Goal: Obtain resource: Download file/media

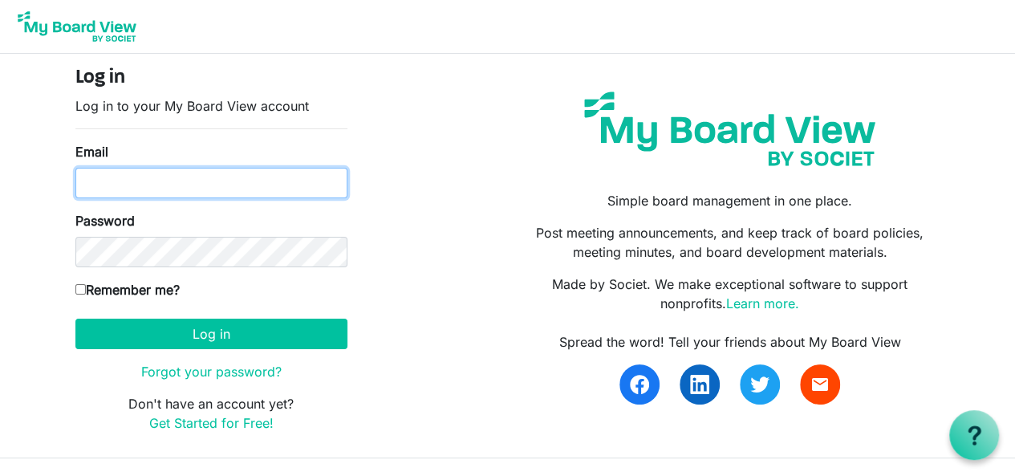
type input "fayeguildnash@howardhanna.com"
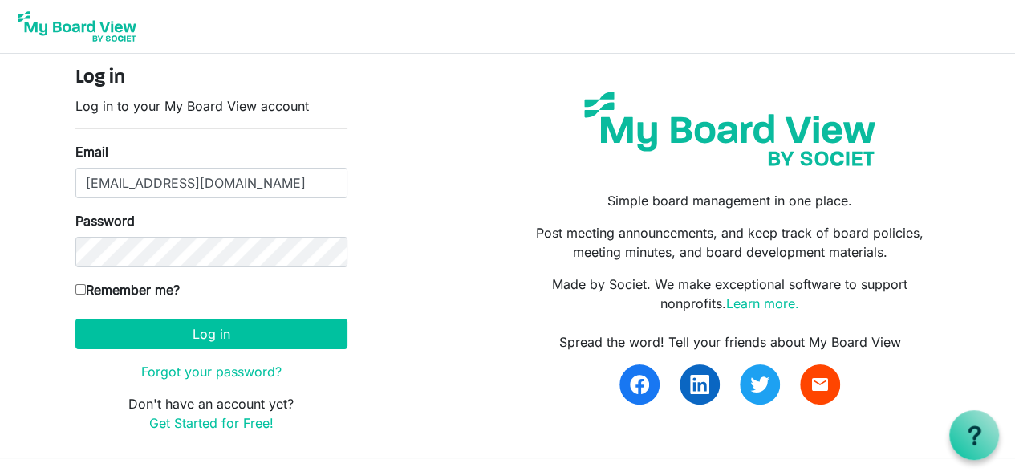
click at [83, 285] on input "Remember me?" at bounding box center [80, 289] width 10 height 10
checkbox input "true"
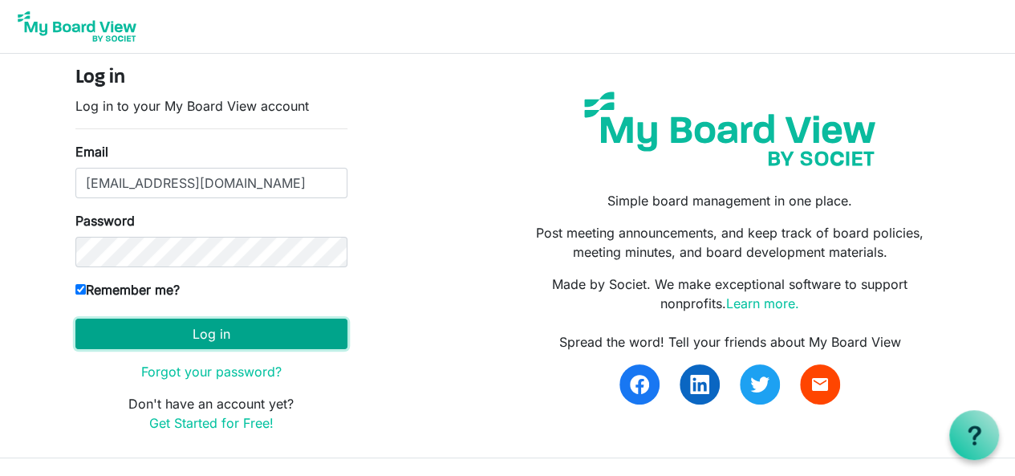
click at [154, 327] on button "Log in" at bounding box center [211, 334] width 272 height 30
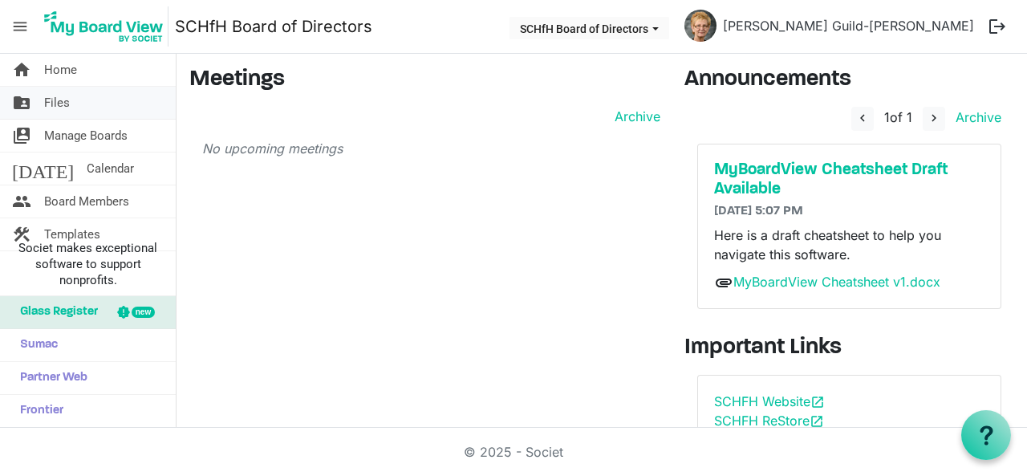
click at [55, 102] on span "Files" at bounding box center [57, 103] width 26 height 32
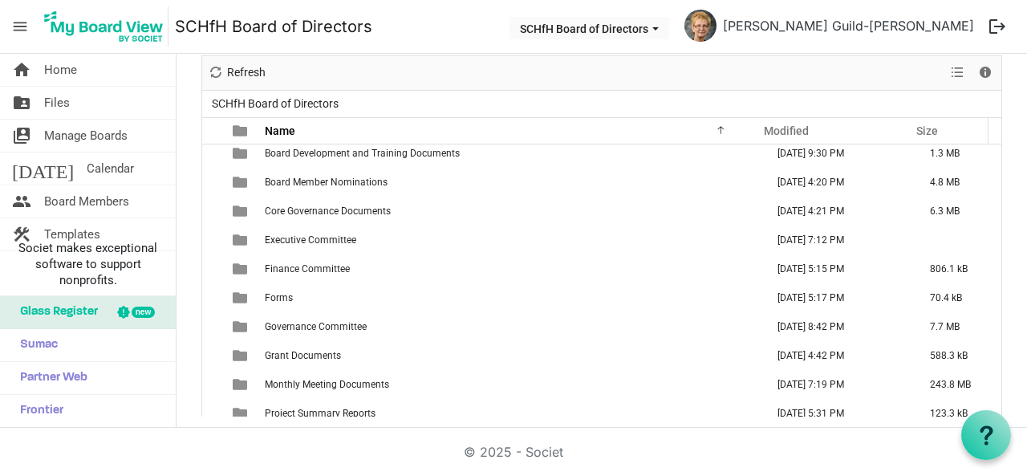
scroll to position [45, 0]
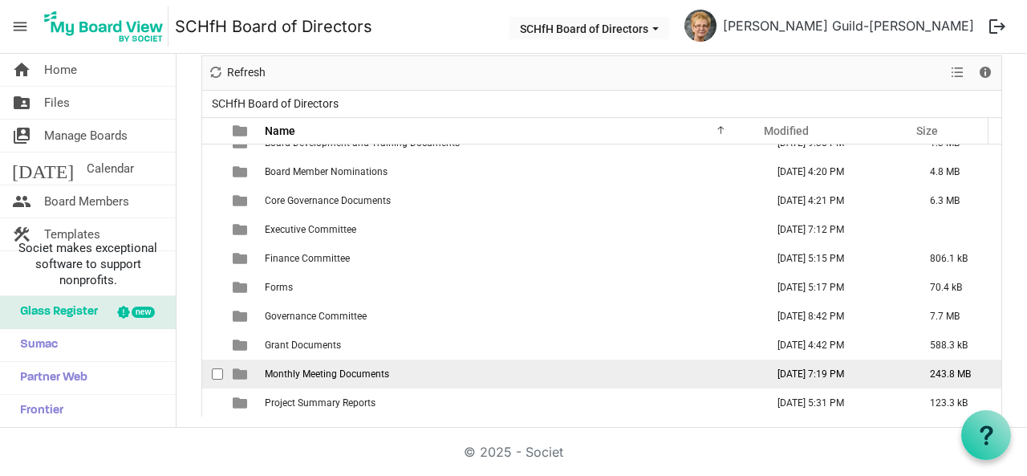
click at [331, 368] on span "Monthly Meeting Documents" at bounding box center [327, 373] width 124 height 11
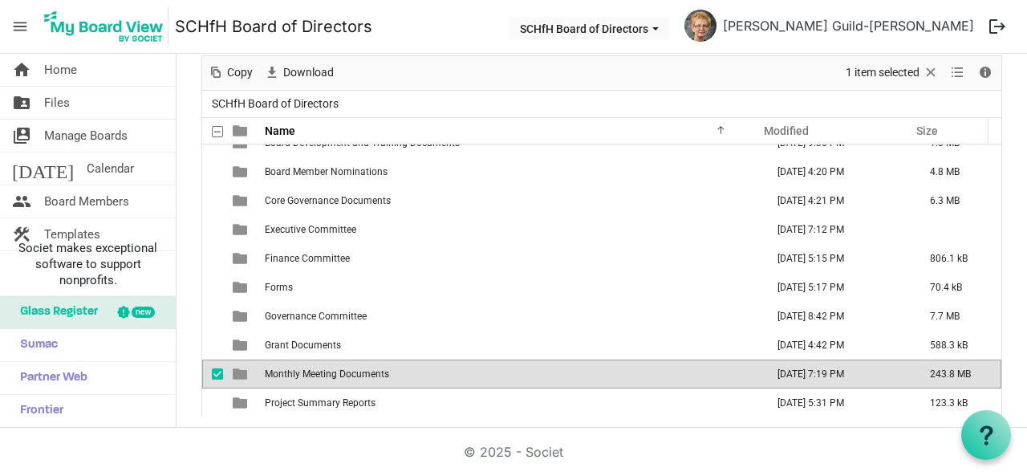
click at [331, 368] on span "Monthly Meeting Documents" at bounding box center [327, 373] width 124 height 11
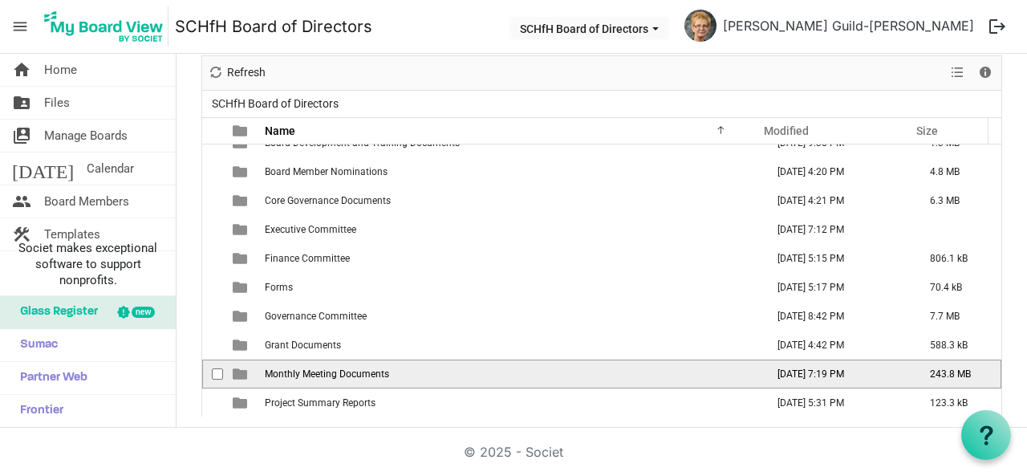
click at [331, 373] on span "Monthly Meeting Documents" at bounding box center [327, 373] width 124 height 11
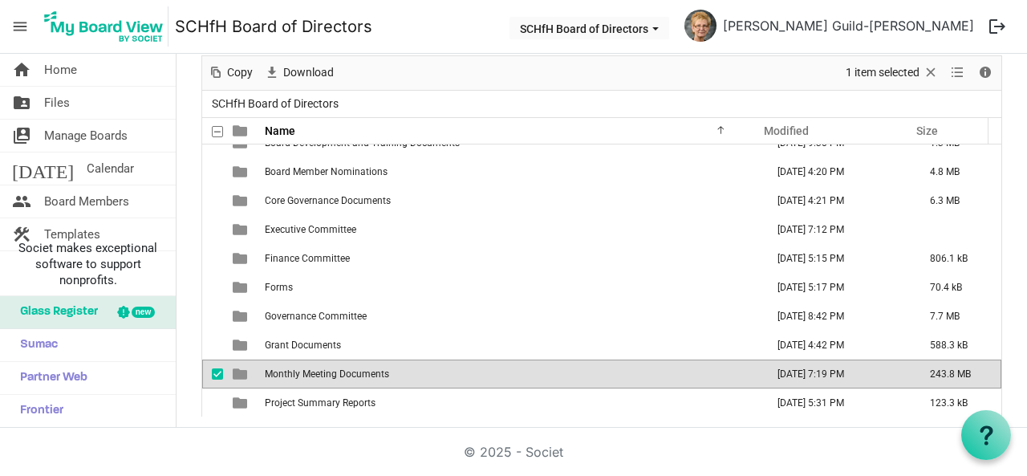
click at [331, 373] on span "Monthly Meeting Documents" at bounding box center [327, 373] width 124 height 11
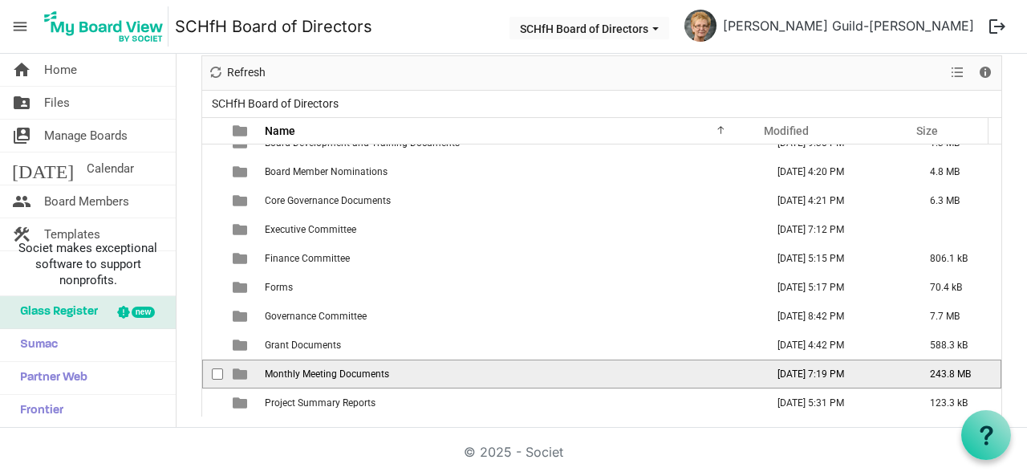
click at [325, 371] on span "Monthly Meeting Documents" at bounding box center [327, 373] width 124 height 11
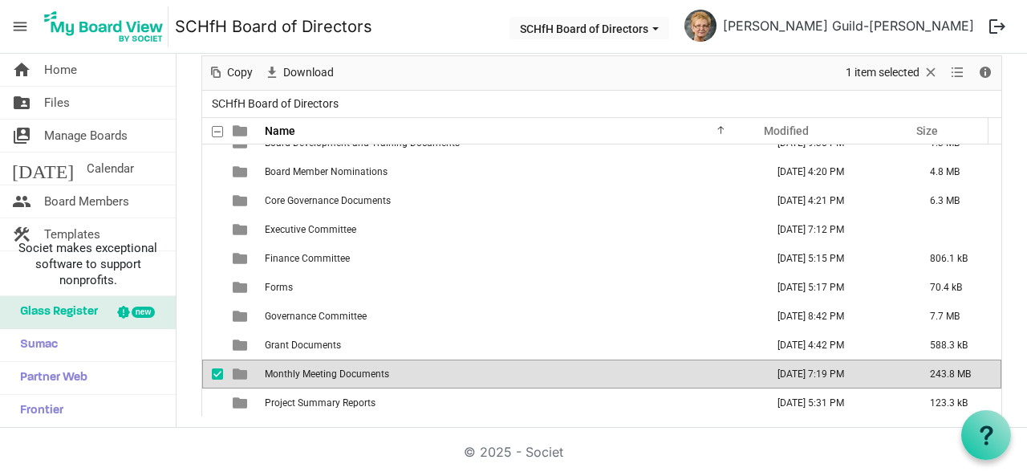
click at [325, 371] on span "Monthly Meeting Documents" at bounding box center [327, 373] width 124 height 11
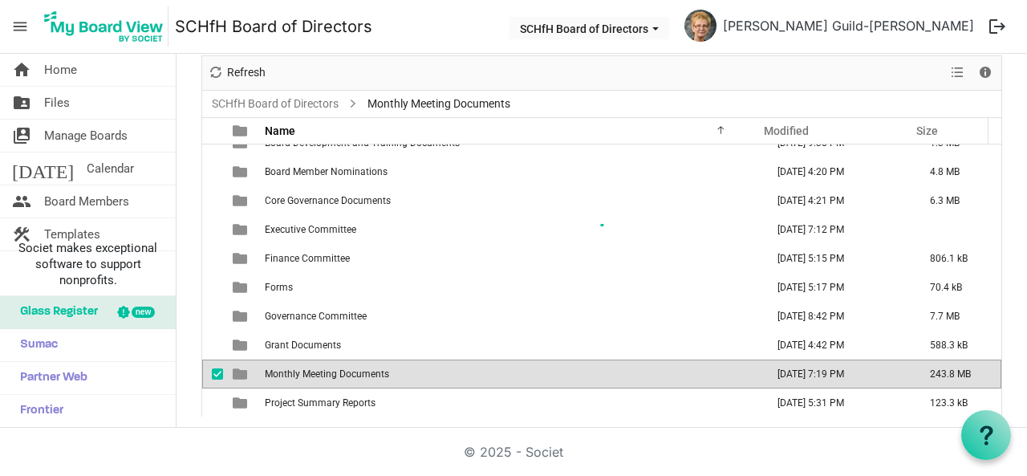
scroll to position [0, 0]
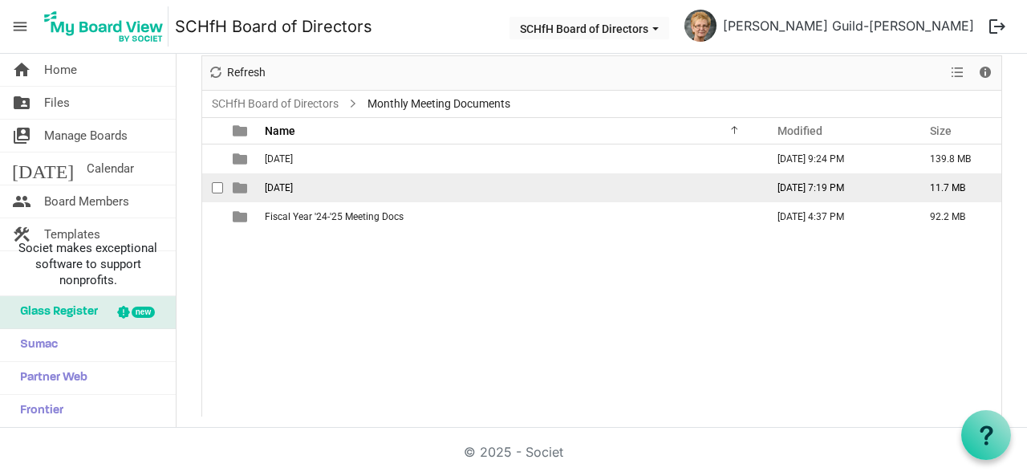
click at [360, 192] on td "[DATE]" at bounding box center [510, 187] width 501 height 29
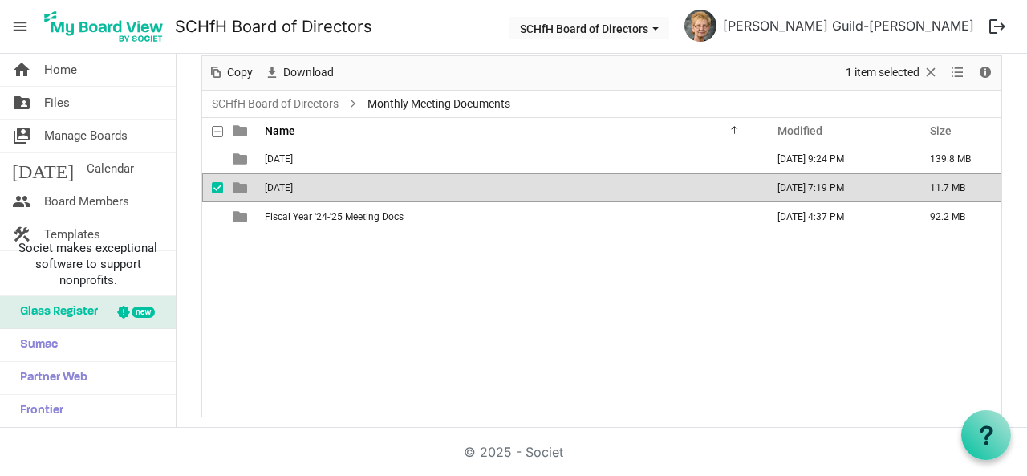
click at [350, 189] on td "[DATE]" at bounding box center [510, 187] width 501 height 29
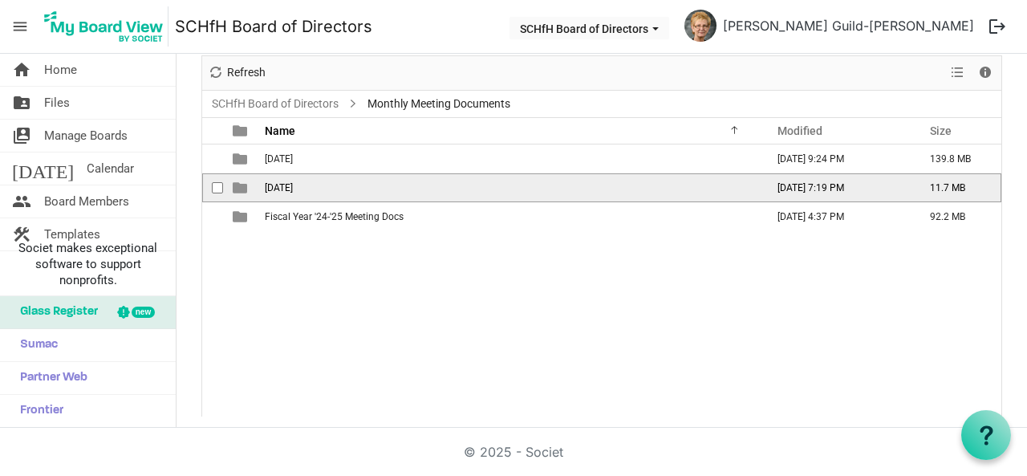
click at [350, 189] on td "[DATE]" at bounding box center [510, 187] width 501 height 29
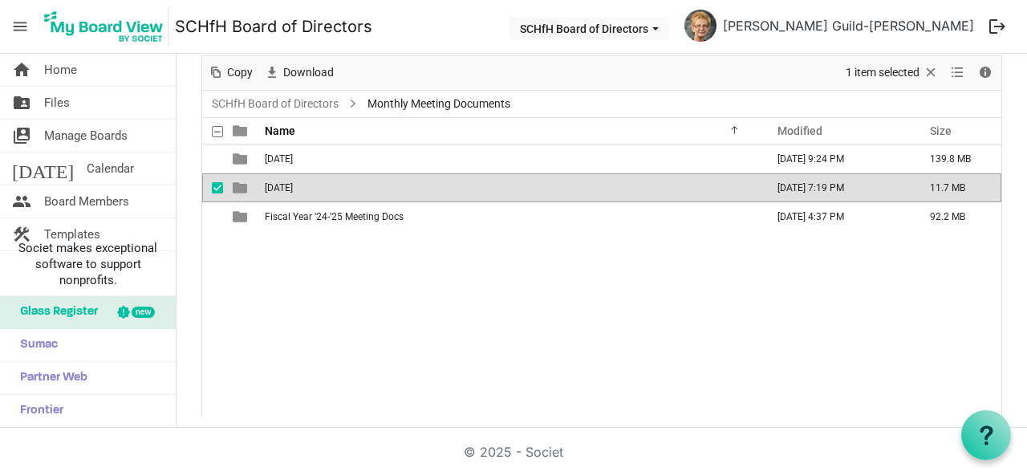
click at [350, 189] on td "[DATE]" at bounding box center [510, 187] width 501 height 29
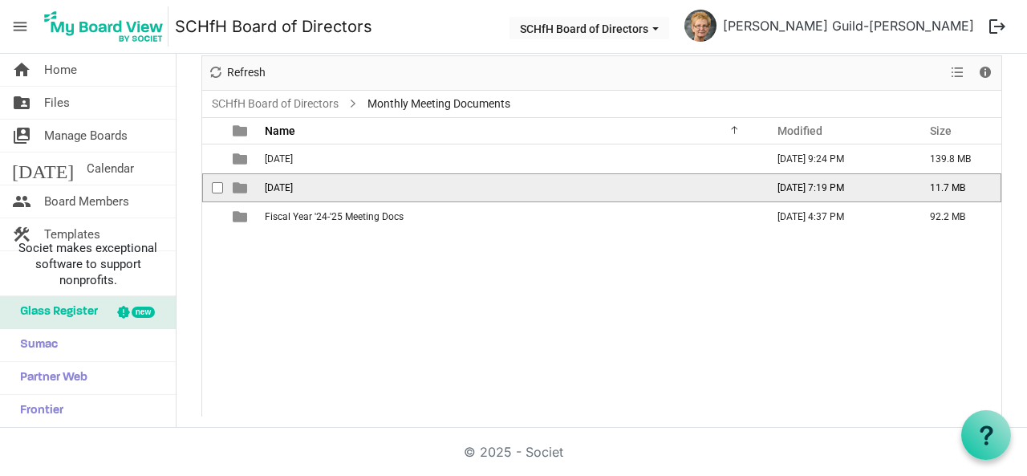
click at [350, 189] on td "[DATE]" at bounding box center [510, 187] width 501 height 29
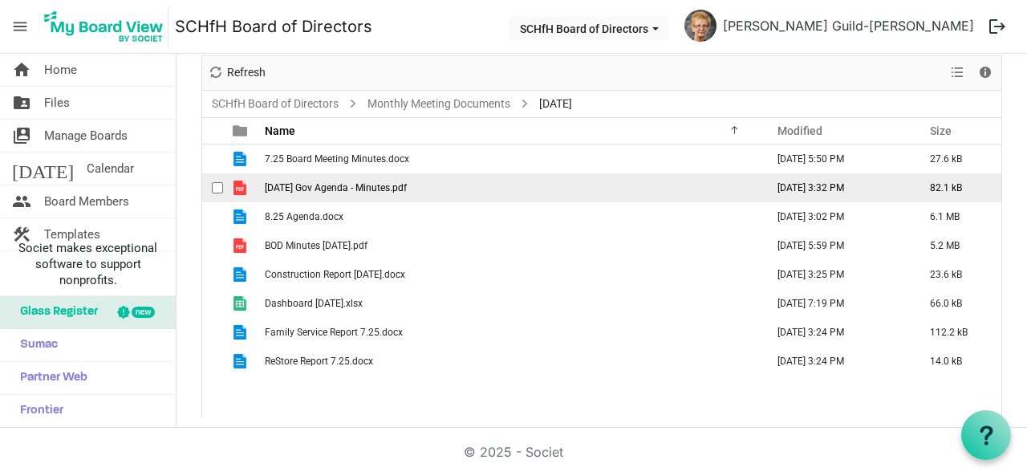
click at [393, 178] on td "[DATE] Gov Agenda - Minutes.pdf" at bounding box center [510, 187] width 501 height 29
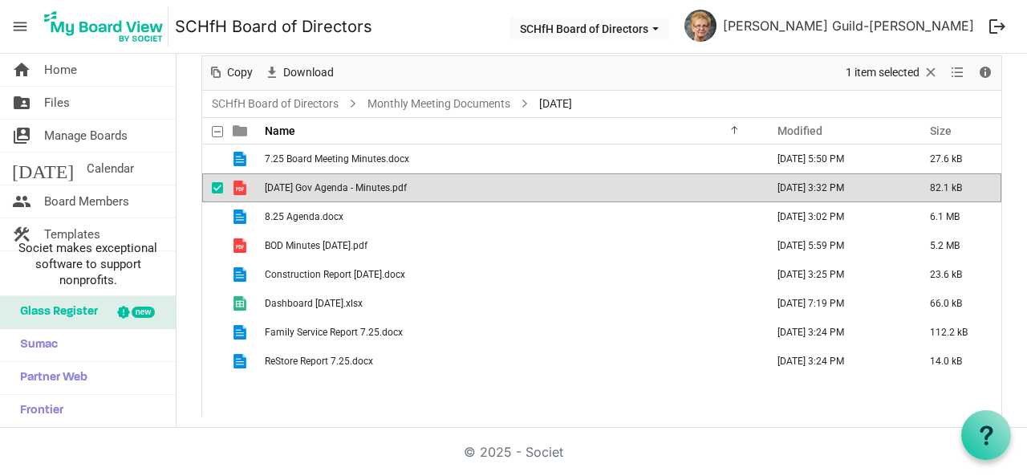
click at [393, 178] on td "[DATE] Gov Agenda - Minutes.pdf" at bounding box center [510, 187] width 501 height 29
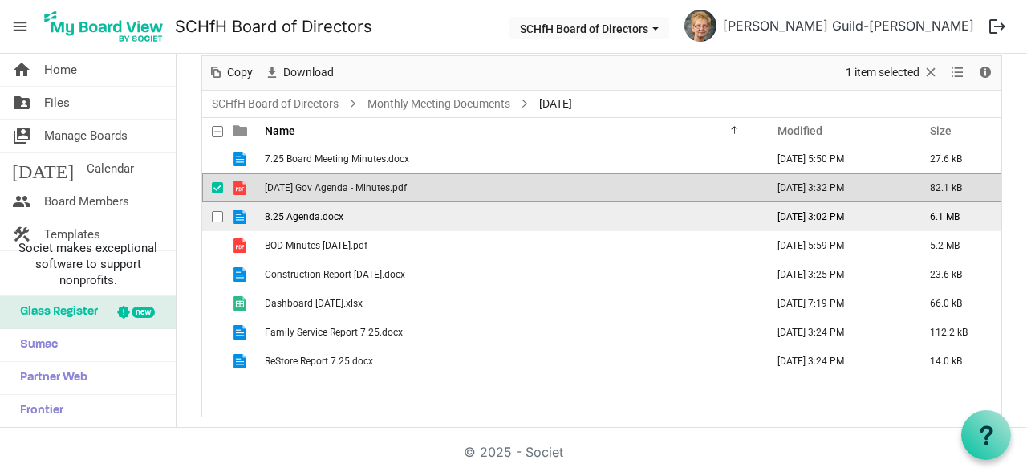
click at [323, 218] on span "8.25 Agenda.docx" at bounding box center [304, 216] width 79 height 11
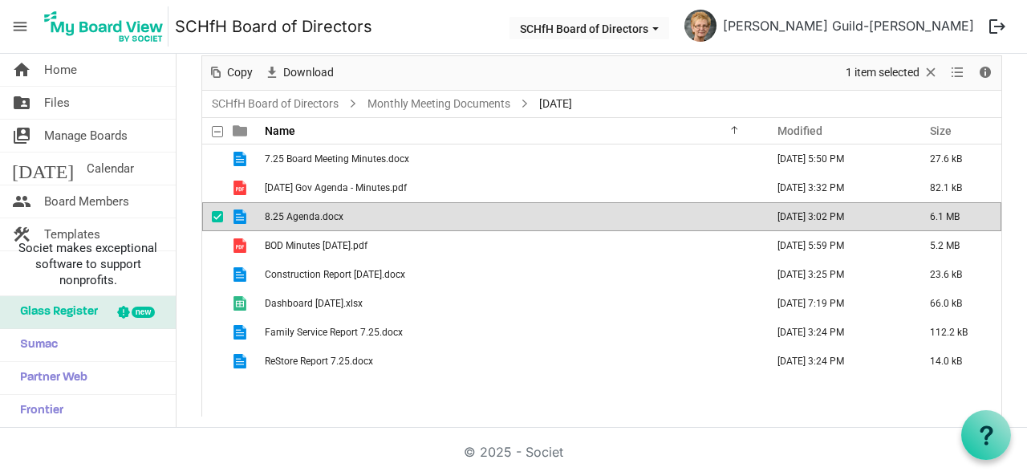
click at [323, 218] on span "8.25 Agenda.docx" at bounding box center [304, 216] width 79 height 11
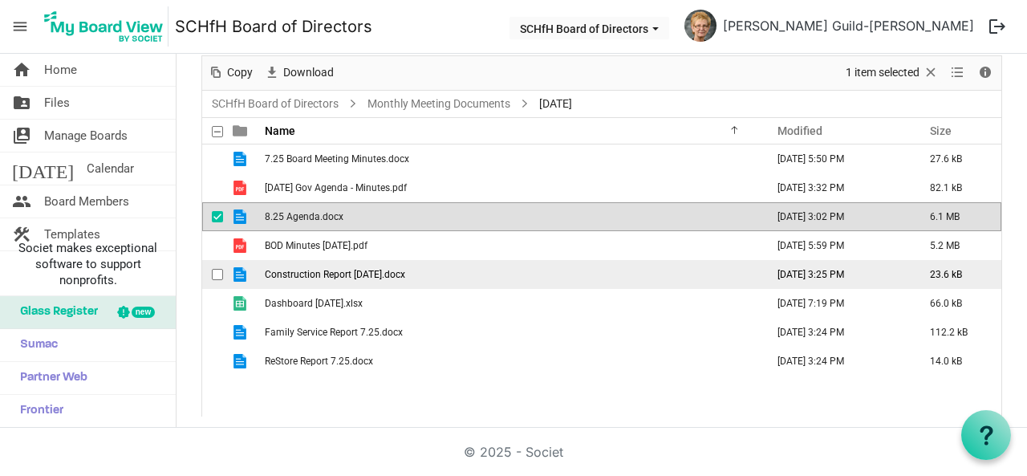
click at [327, 279] on td "Construction Report [DATE].docx" at bounding box center [510, 274] width 501 height 29
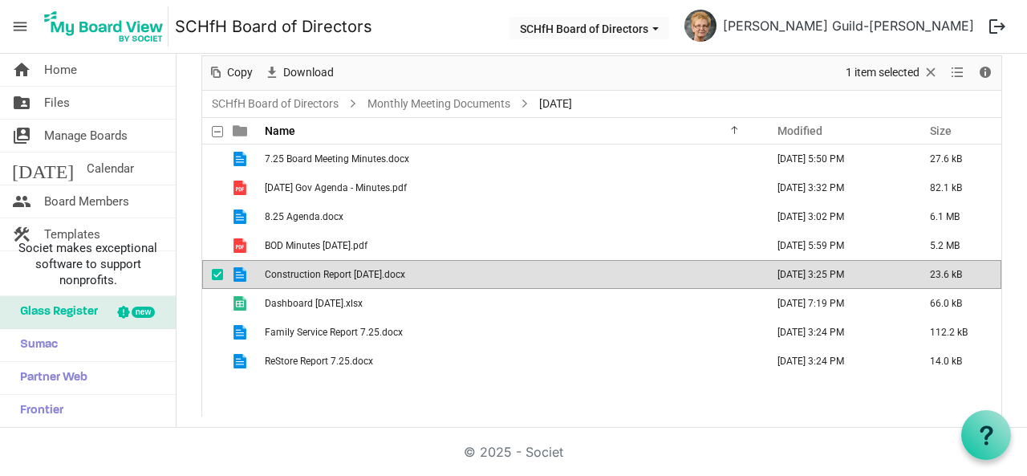
click at [327, 279] on td "Construction Report [DATE].docx" at bounding box center [510, 274] width 501 height 29
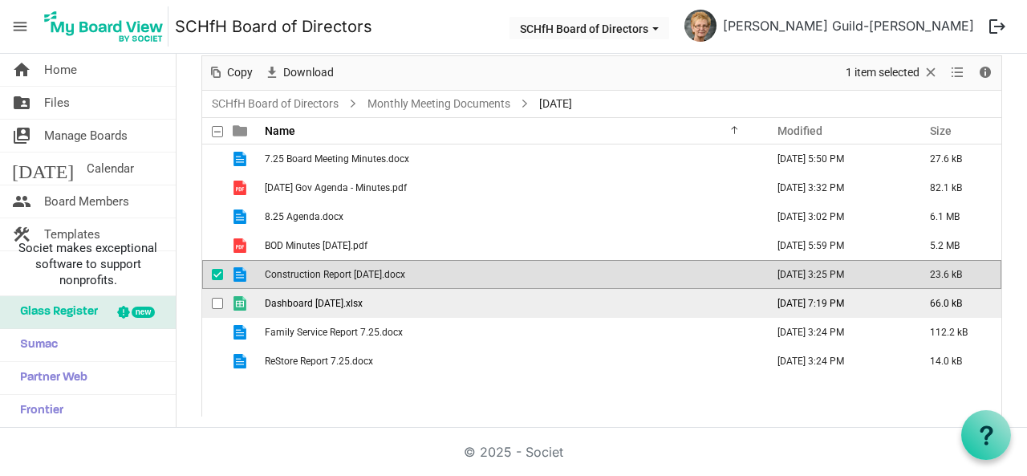
click at [439, 299] on td "Dashboard [DATE].xlsx" at bounding box center [510, 303] width 501 height 29
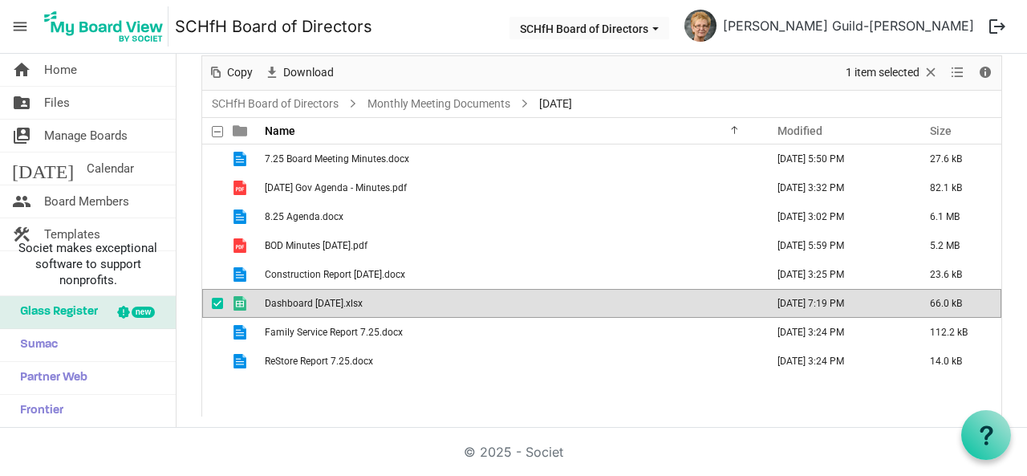
click at [436, 303] on td "Dashboard [DATE].xlsx" at bounding box center [510, 303] width 501 height 29
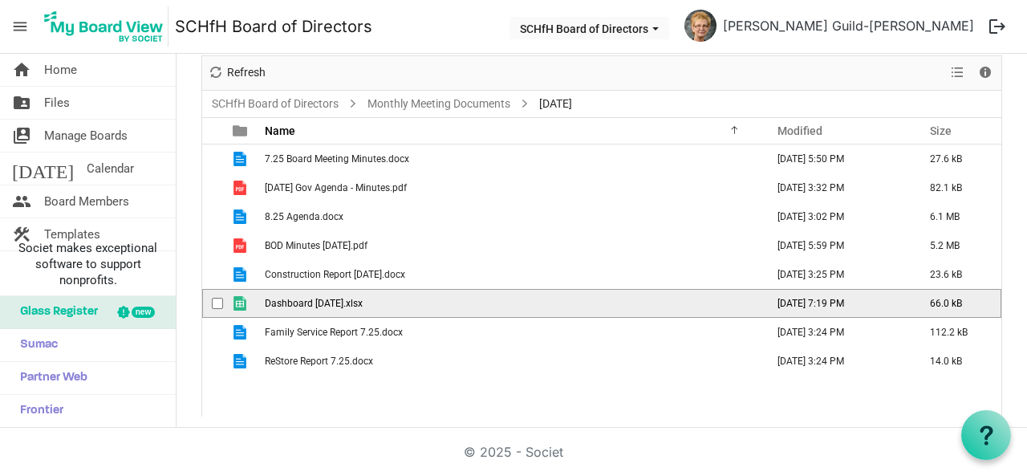
click at [436, 303] on td "Dashboard [DATE].xlsx" at bounding box center [510, 303] width 501 height 29
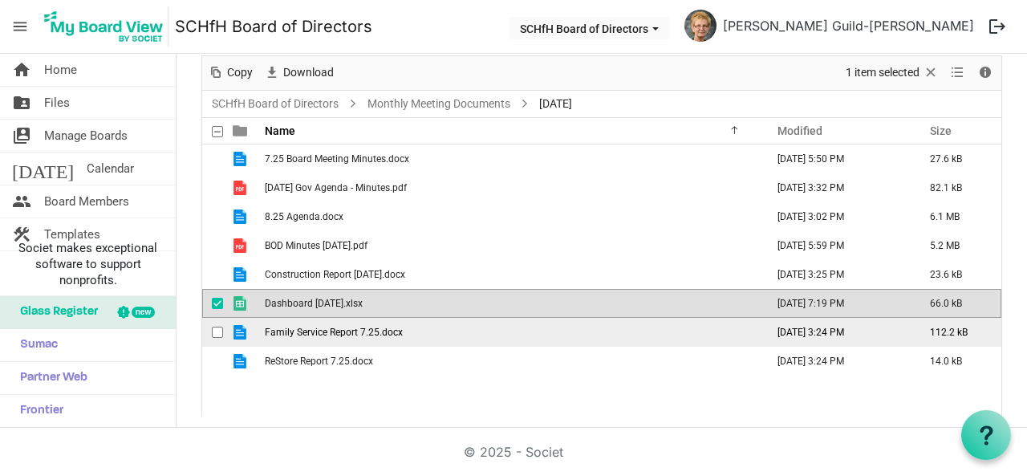
click at [369, 327] on span "Family Service Report 7.25.docx" at bounding box center [334, 332] width 138 height 11
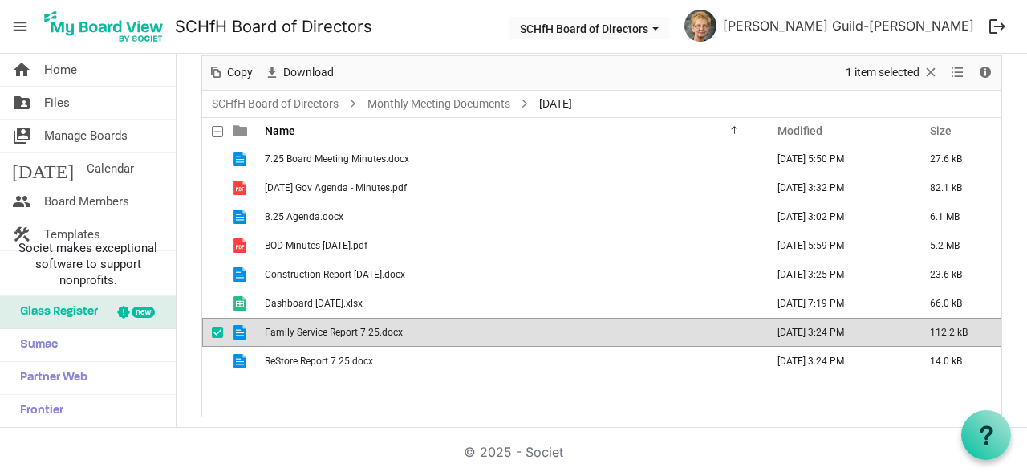
click at [364, 332] on span "Family Service Report 7.25.docx" at bounding box center [334, 332] width 138 height 11
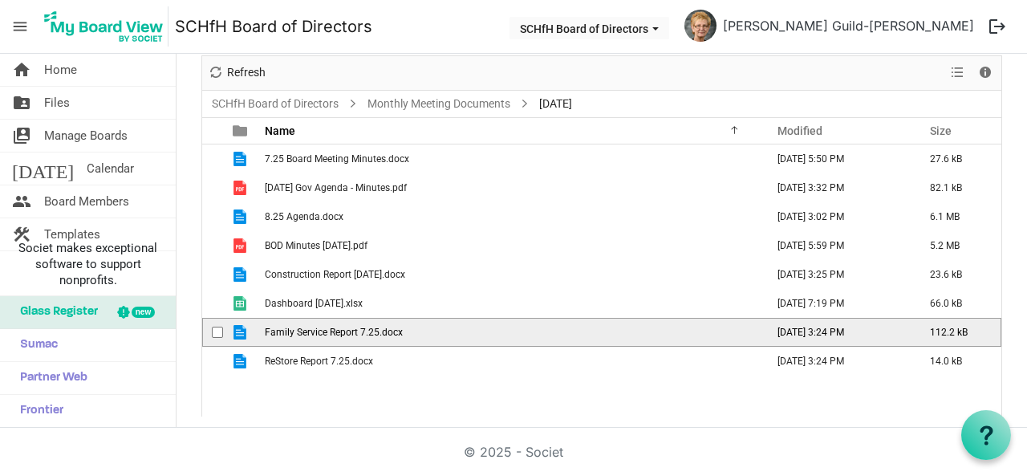
click at [364, 332] on span "Family Service Report 7.25.docx" at bounding box center [334, 332] width 138 height 11
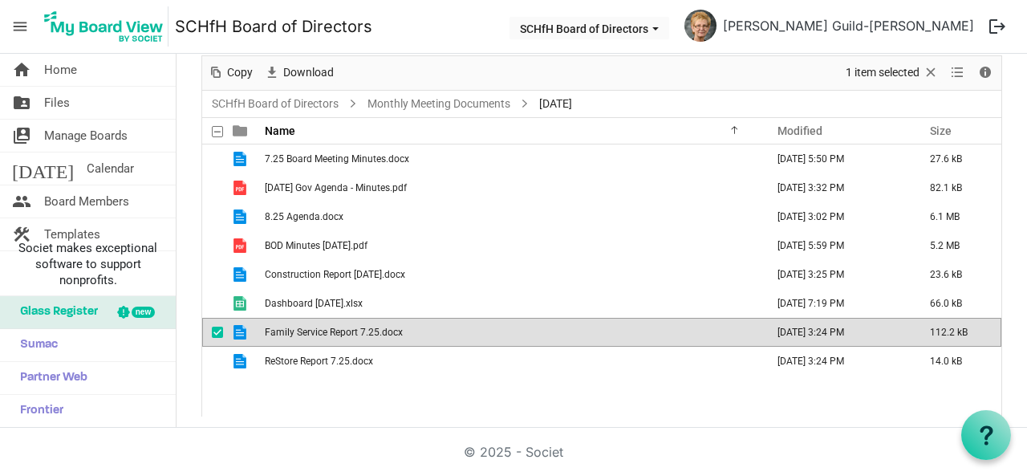
click at [347, 333] on span "Family Service Report 7.25.docx" at bounding box center [334, 332] width 138 height 11
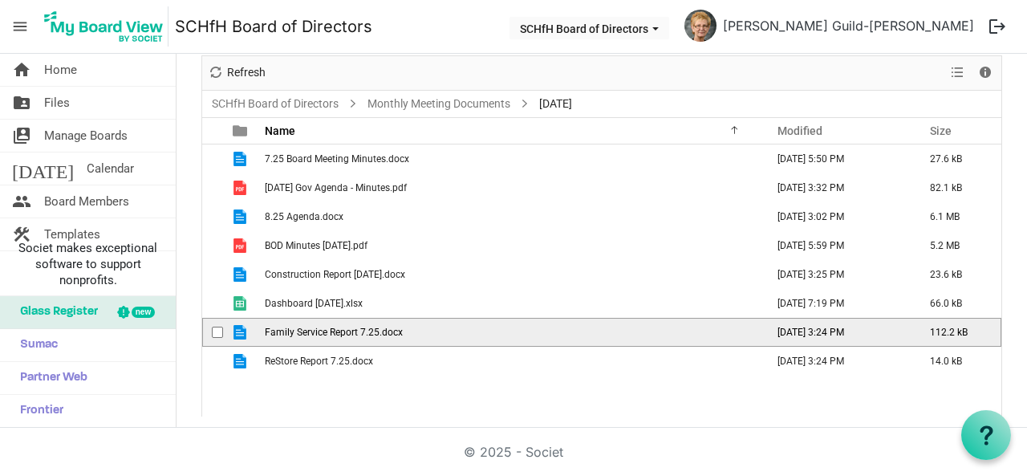
click at [347, 333] on span "Family Service Report 7.25.docx" at bounding box center [334, 332] width 138 height 11
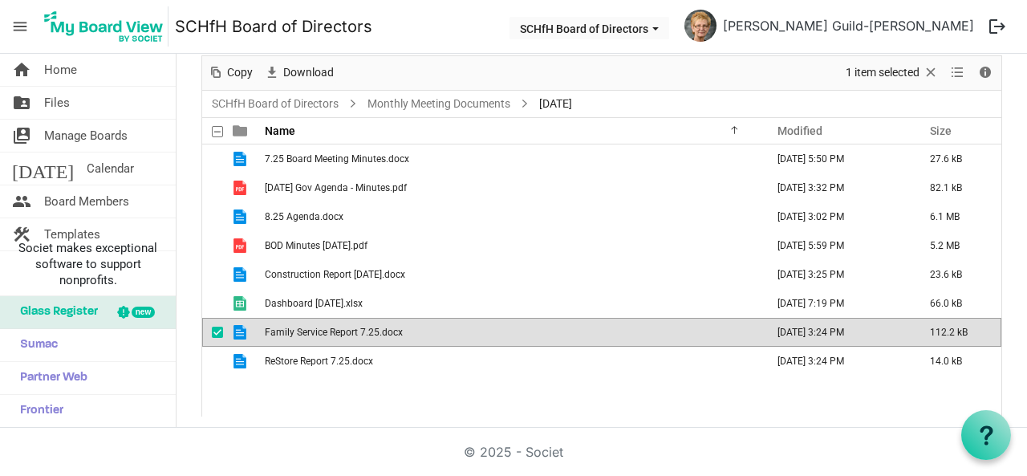
click at [241, 328] on span "is template cell column header type" at bounding box center [240, 332] width 14 height 14
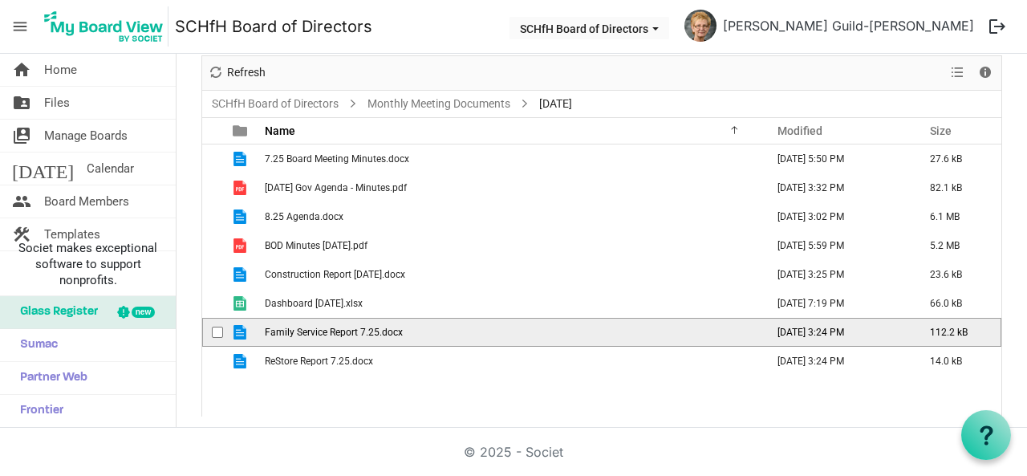
click at [241, 328] on span "is template cell column header type" at bounding box center [240, 332] width 14 height 14
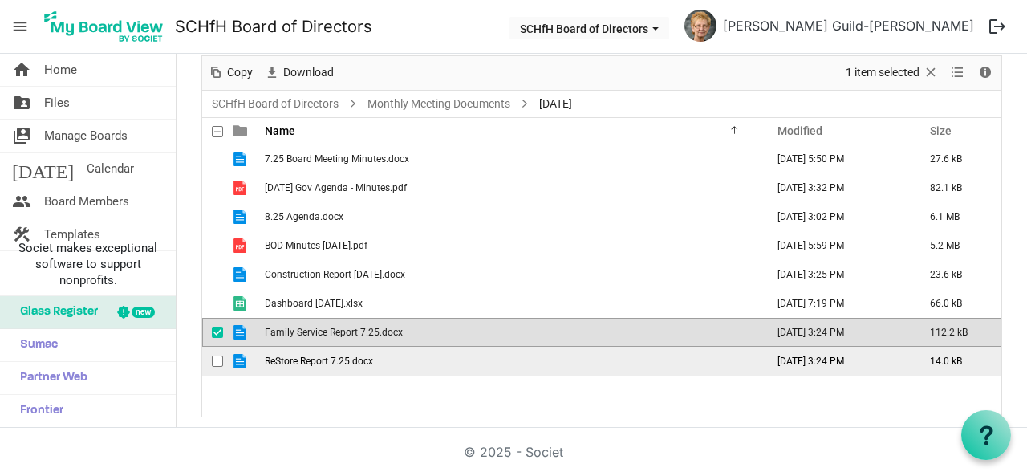
click at [254, 364] on td "is template cell column header type" at bounding box center [241, 361] width 37 height 29
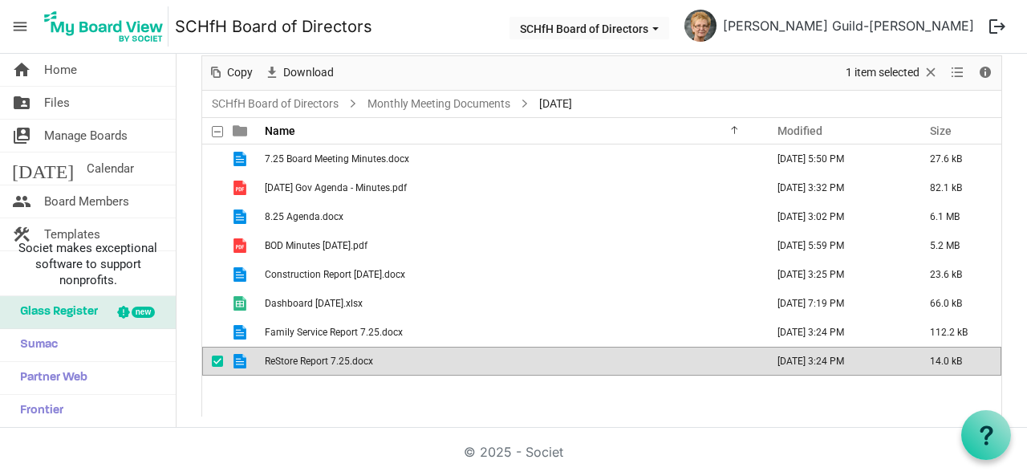
click at [254, 364] on td "is template cell column header type" at bounding box center [241, 361] width 37 height 29
click at [251, 361] on td "is template cell column header type" at bounding box center [241, 361] width 37 height 29
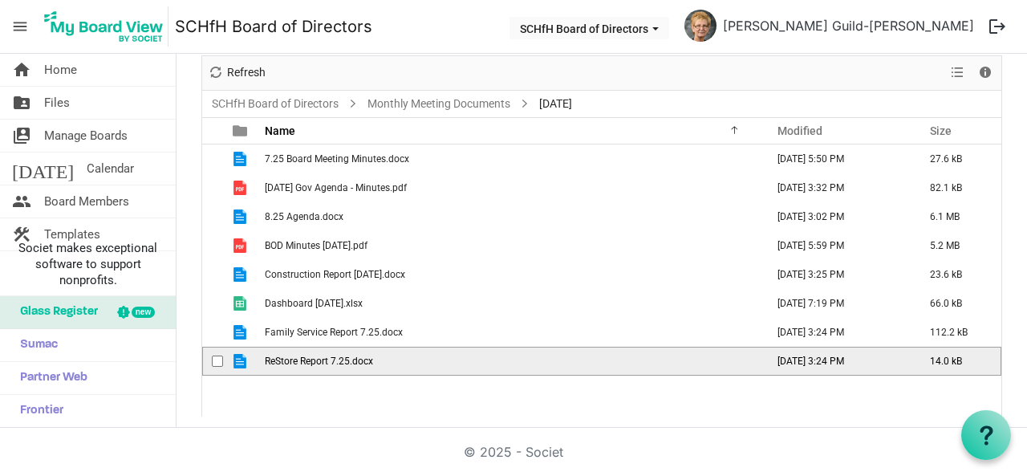
click at [251, 361] on td "is template cell column header type" at bounding box center [241, 361] width 37 height 29
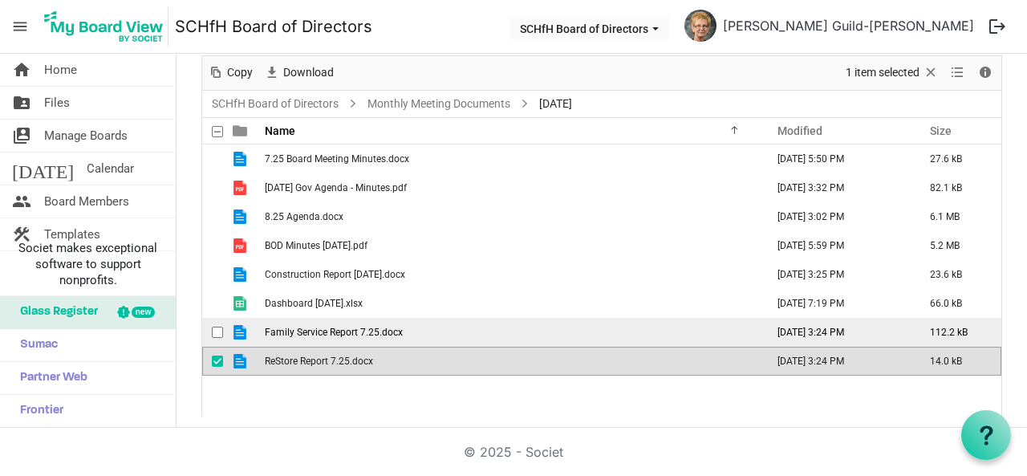
click at [342, 333] on span "Family Service Report 7.25.docx" at bounding box center [334, 332] width 138 height 11
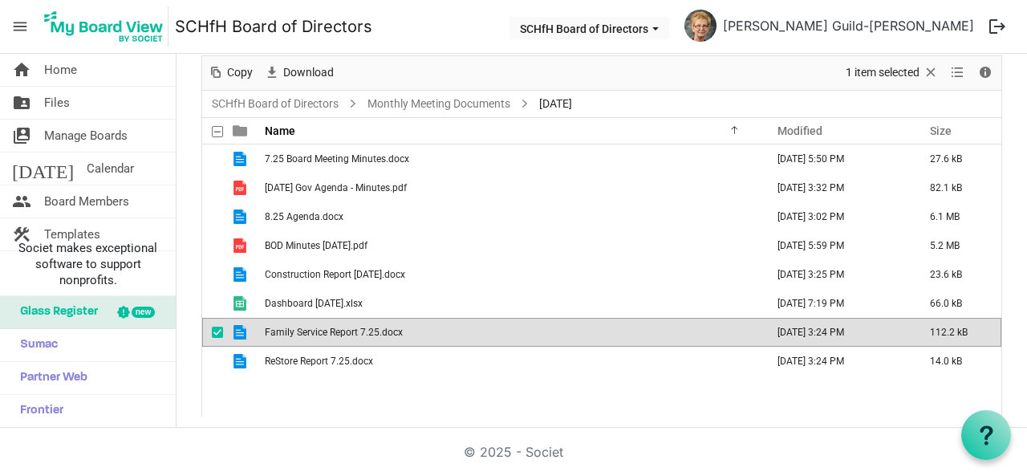
click at [267, 335] on span "Family Service Report 7.25.docx" at bounding box center [334, 332] width 138 height 11
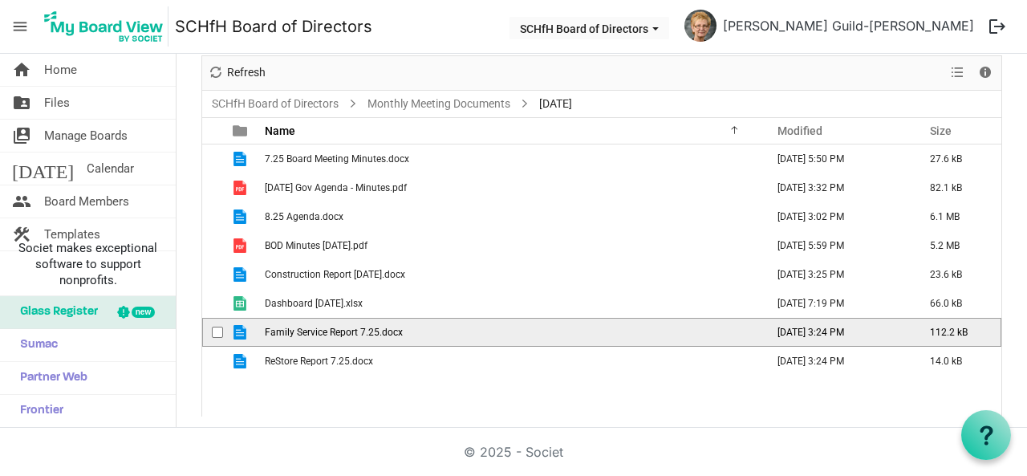
click at [267, 335] on span "Family Service Report 7.25.docx" at bounding box center [334, 332] width 138 height 11
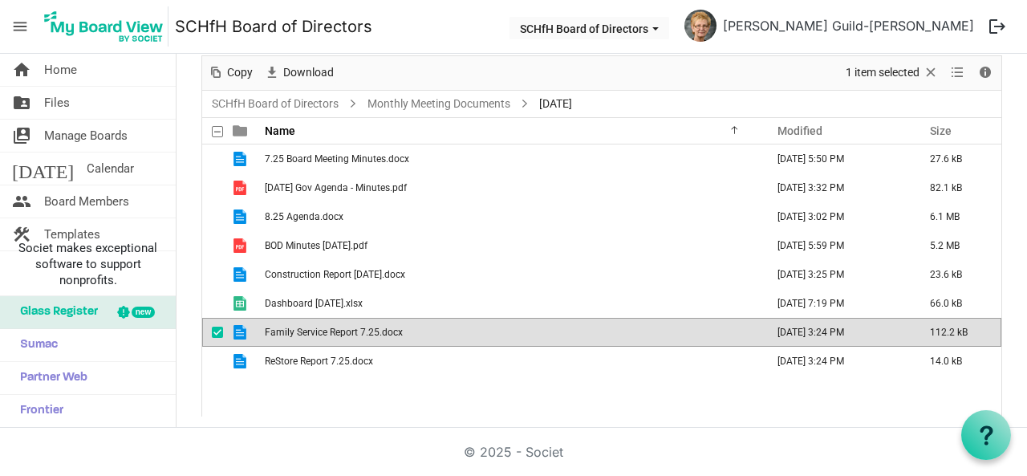
click at [247, 327] on td "is template cell column header type" at bounding box center [241, 332] width 37 height 29
